Goal: Task Accomplishment & Management: Manage account settings

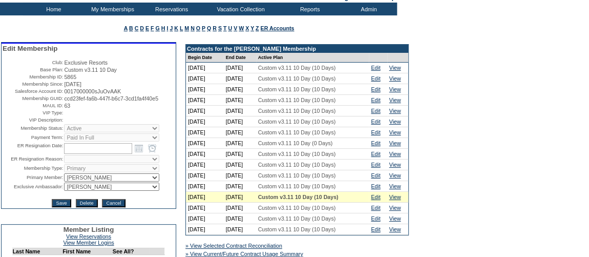
scroll to position [93, 0]
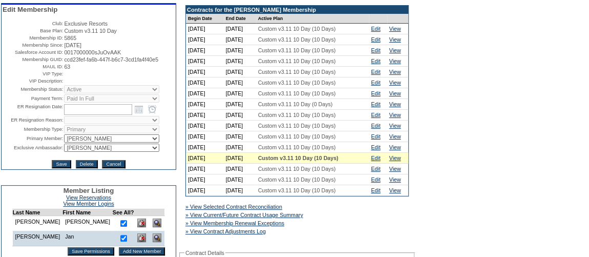
click at [96, 152] on select "IT Group Admin [PERSON_NAME] [PERSON_NAME] Team Accounting (MSM) [PERSON_NAME] …" at bounding box center [111, 147] width 95 height 8
select select "60633"
click at [64, 149] on select "IT Group Admin [PERSON_NAME] [PERSON_NAME] Team Accounting (MSM) [PERSON_NAME] …" at bounding box center [111, 147] width 95 height 8
click at [56, 168] on input "Save" at bounding box center [61, 164] width 19 height 8
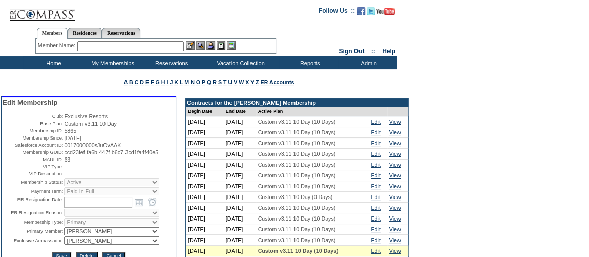
click at [125, 46] on input "text" at bounding box center [130, 46] width 107 height 10
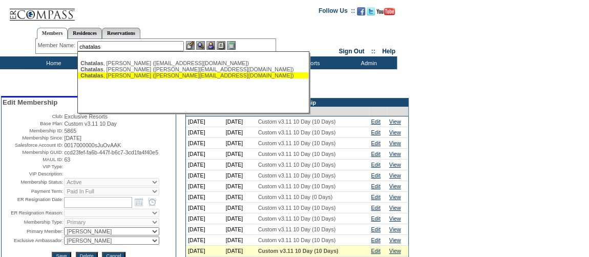
click at [129, 77] on div "Chatalas , Marc (marc@ophco.net)" at bounding box center [192, 75] width 225 height 6
type input "Chatalas, Marc (marc@ophco.net)"
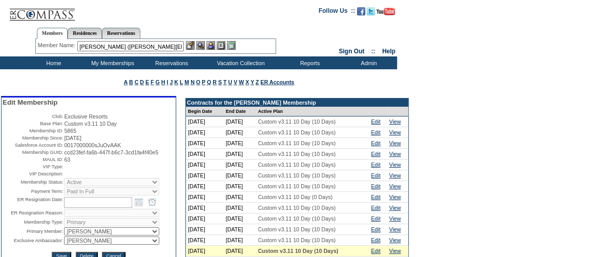
click at [215, 45] on img at bounding box center [210, 45] width 9 height 9
click at [201, 48] on img at bounding box center [200, 45] width 9 height 9
